Goal: Entertainment & Leisure: Consume media (video, audio)

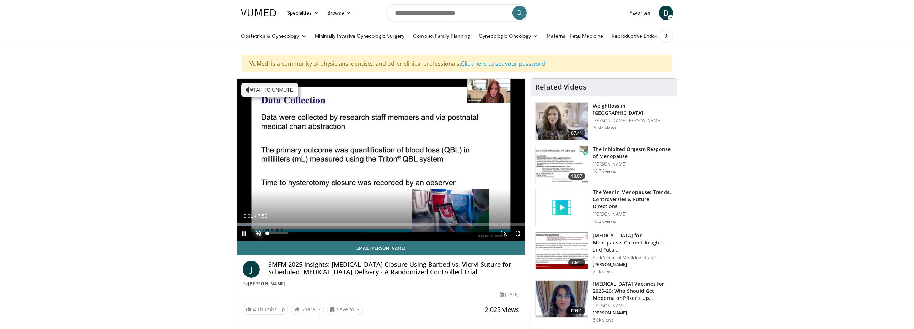
click at [258, 231] on span "Video Player" at bounding box center [258, 233] width 14 height 14
click at [279, 233] on div "Volume Level" at bounding box center [277, 233] width 20 height 2
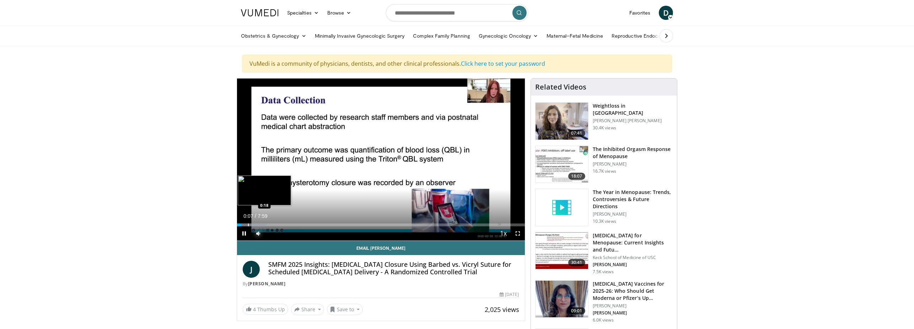
click at [249, 224] on div "Progress Bar" at bounding box center [248, 225] width 1 height 3
click at [255, 224] on div "Loaded : 16.57% 0:29 0:29" at bounding box center [381, 225] width 288 height 3
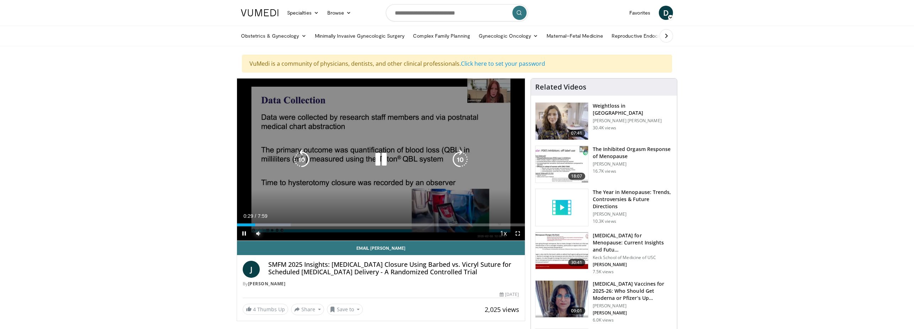
click at [261, 224] on div "Loaded : 18.64% 0:29 0:36" at bounding box center [381, 225] width 288 height 3
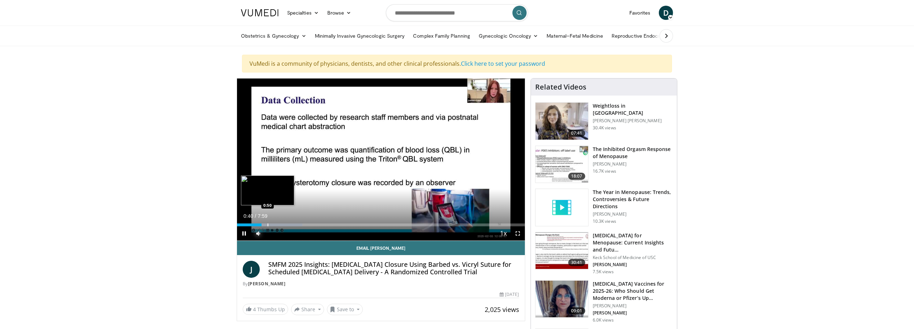
click at [268, 222] on div "Loaded : 22.78% 0:40 0:50" at bounding box center [381, 223] width 288 height 7
click at [274, 221] on div "Loaded : 24.85% 0:53 1:01" at bounding box center [381, 223] width 288 height 7
click at [282, 225] on div "Progress Bar" at bounding box center [282, 225] width 1 height 3
click at [287, 224] on div "Progress Bar" at bounding box center [286, 225] width 1 height 3
click at [294, 222] on div "Loaded : 31.06% 1:24 1:34" at bounding box center [381, 223] width 288 height 7
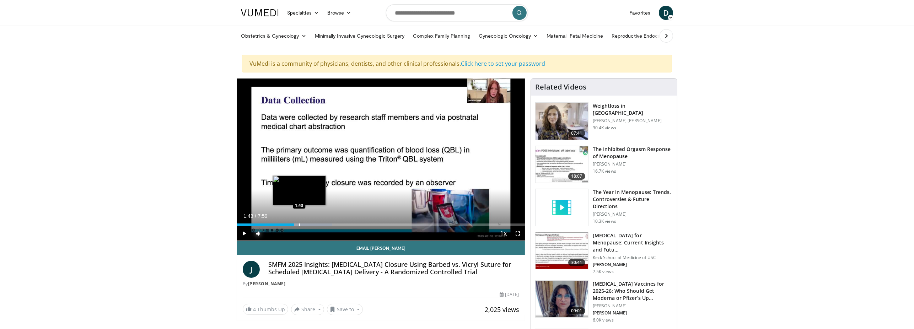
click at [299, 221] on div "Loaded : 33.14% 1:43 1:43" at bounding box center [381, 223] width 288 height 7
click at [309, 223] on video-js "**********" at bounding box center [381, 160] width 288 height 162
click at [310, 224] on div "Progress Bar" at bounding box center [309, 225] width 57 height 3
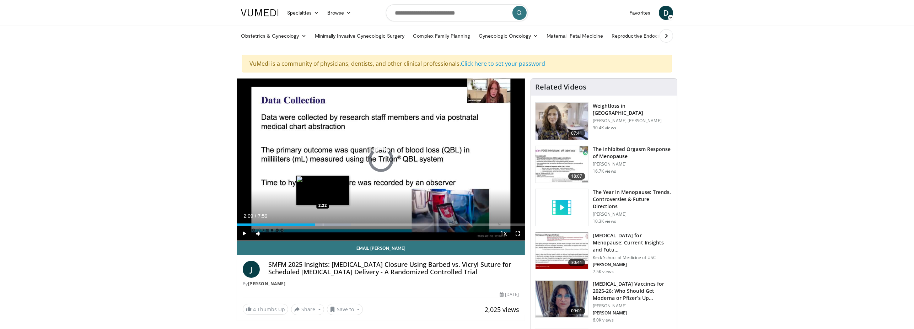
click at [323, 224] on div "Progress Bar" at bounding box center [323, 225] width 1 height 3
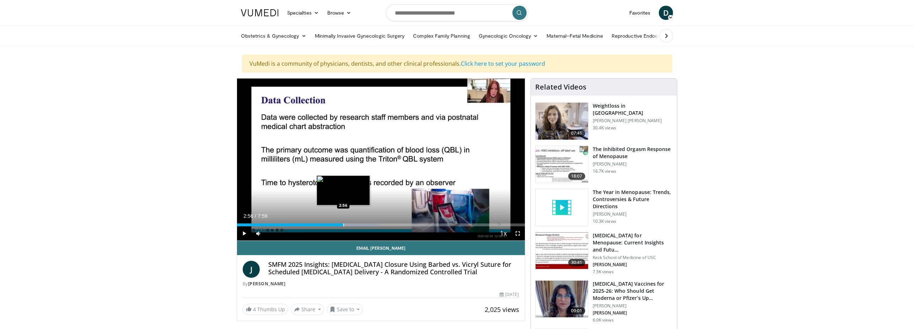
click at [343, 222] on div "Loaded : 49.70% 2:56 2:56" at bounding box center [381, 223] width 288 height 7
click at [350, 222] on div "Loaded : 50.10% 2:59 3:07" at bounding box center [381, 223] width 288 height 7
click at [355, 224] on div "Progress Bar" at bounding box center [355, 225] width 1 height 3
click at [364, 225] on div "Progress Bar" at bounding box center [364, 225] width 1 height 3
click at [370, 225] on div "Progress Bar" at bounding box center [379, 225] width 52 height 3
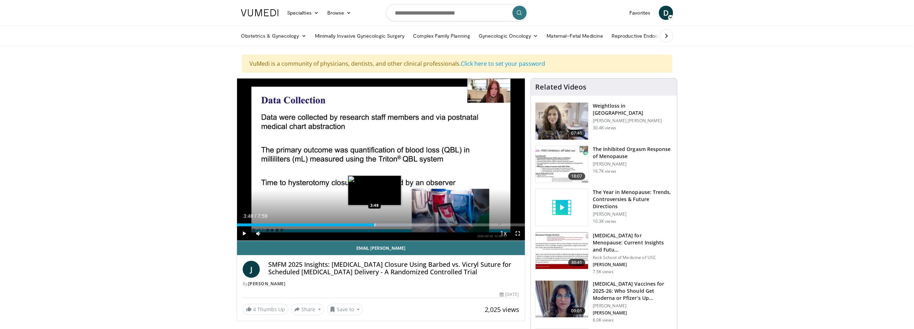
click at [375, 225] on div "Progress Bar" at bounding box center [375, 225] width 1 height 3
click at [379, 224] on div "Progress Bar" at bounding box center [379, 225] width 1 height 3
click at [386, 224] on div "Progress Bar" at bounding box center [386, 225] width 1 height 3
click at [381, 224] on div "4:09" at bounding box center [312, 225] width 150 height 3
click at [389, 224] on div "Progress Bar" at bounding box center [396, 225] width 54 height 3
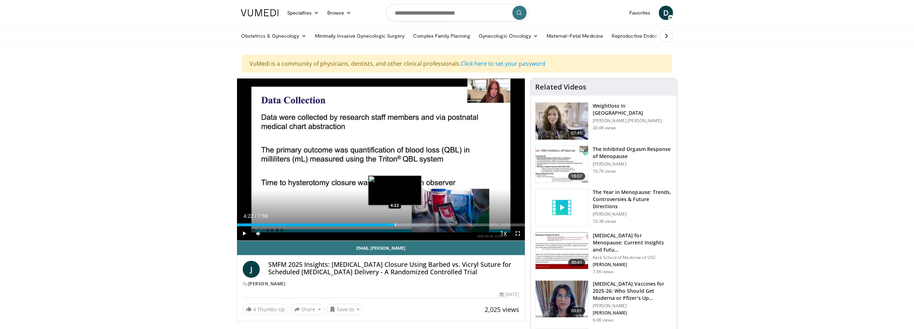
click at [395, 222] on div "Loaded : 66.27% 4:22 4:22" at bounding box center [381, 223] width 288 height 7
click at [400, 224] on div "Progress Bar" at bounding box center [400, 225] width 1 height 3
click at [410, 224] on div "Progress Bar" at bounding box center [410, 225] width 1 height 3
click at [419, 222] on div "Loaded : 73.07% 4:47 5:02" at bounding box center [381, 223] width 288 height 7
click at [425, 222] on div "Loaded : 76.63% 5:04 5:12" at bounding box center [381, 223] width 288 height 7
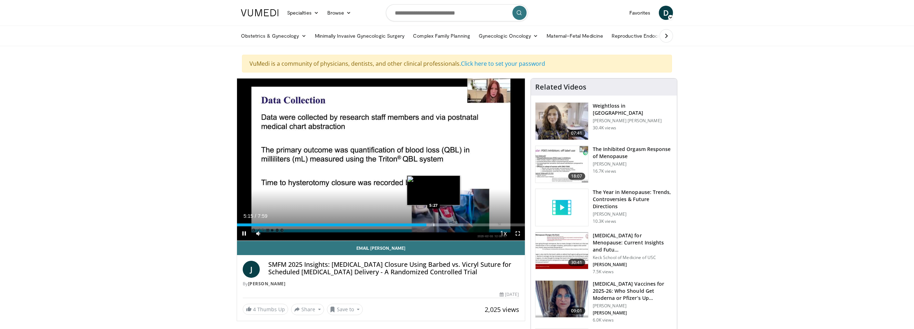
click at [434, 224] on div "Progress Bar" at bounding box center [434, 225] width 1 height 3
click at [439, 224] on div "Progress Bar" at bounding box center [439, 225] width 1 height 3
click at [455, 222] on div "Loaded : 86.98% 5:54 6:03" at bounding box center [381, 223] width 288 height 7
click at [460, 221] on div "Loaded : 86.98% 6:04 6:11" at bounding box center [381, 223] width 288 height 7
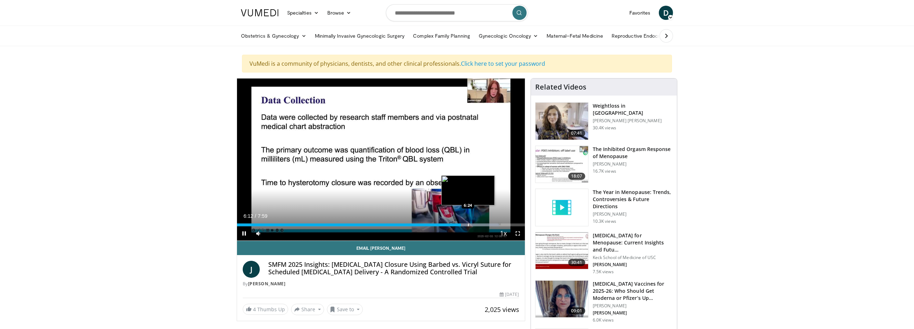
click at [467, 222] on div "Loaded : 91.12% 6:12 6:24" at bounding box center [381, 223] width 288 height 7
click at [474, 222] on div "Loaded : 91.12% 6:24 6:35" at bounding box center [381, 223] width 288 height 7
click at [479, 222] on div "Loaded : 95.27% 6:35 6:35" at bounding box center [381, 223] width 288 height 7
click at [485, 222] on div "Loaded : 97.34% 6:53 6:53" at bounding box center [381, 223] width 288 height 7
click at [493, 224] on div "Progress Bar" at bounding box center [493, 225] width 1 height 3
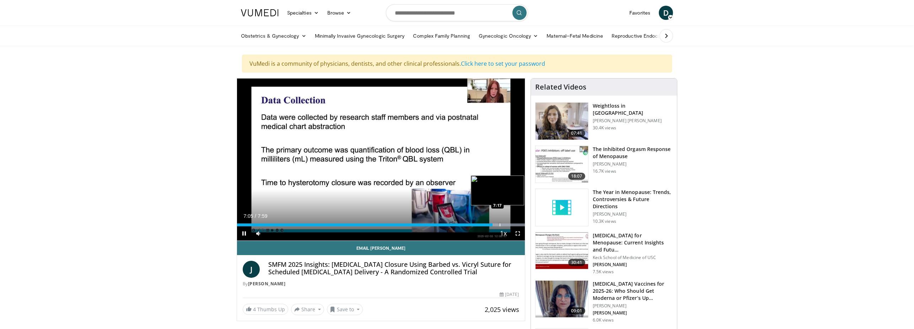
click at [500, 222] on div "Loaded : 100.00% 7:05 7:17" at bounding box center [381, 223] width 288 height 7
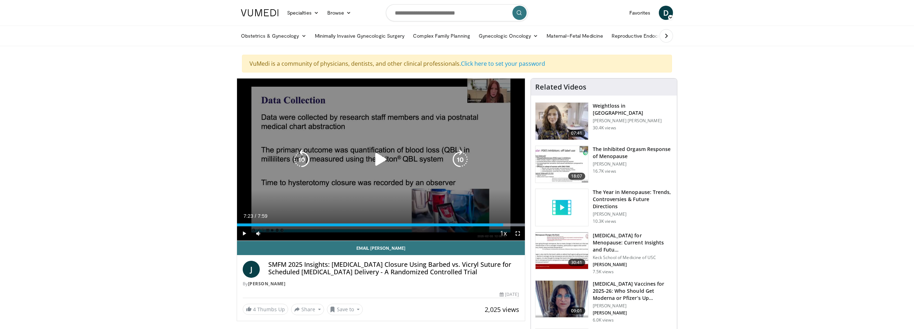
click at [503, 222] on div "Loaded : 100.00% 7:23 7:21" at bounding box center [381, 223] width 288 height 7
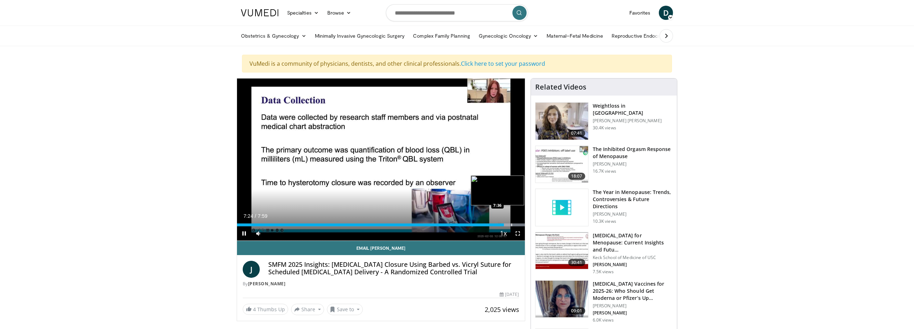
click at [512, 224] on div "Progress Bar" at bounding box center [511, 225] width 1 height 3
click at [518, 224] on div "Progress Bar" at bounding box center [518, 225] width 1 height 3
